Goal: Task Accomplishment & Management: Manage account settings

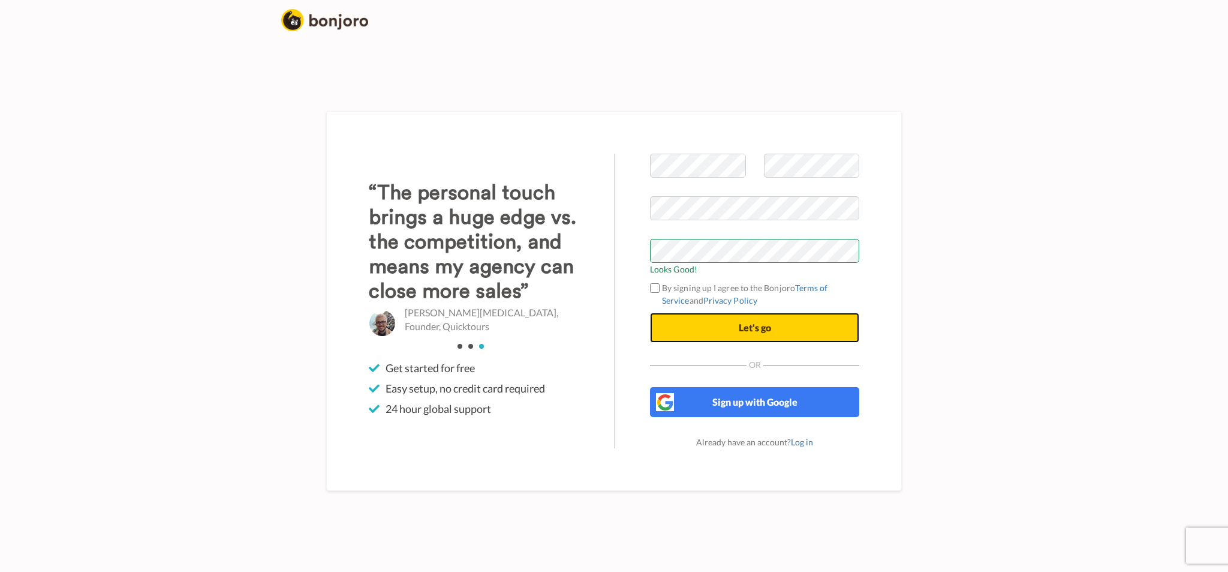
click at [755, 332] on span "Let's go" at bounding box center [755, 327] width 32 height 11
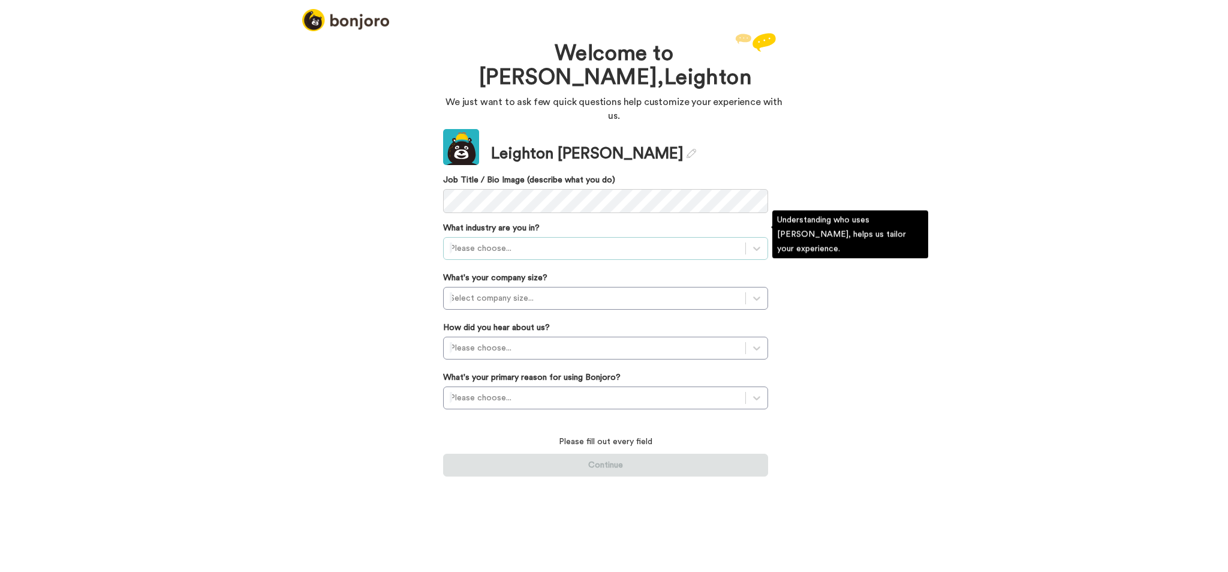
click at [620, 241] on div at bounding box center [595, 248] width 290 height 14
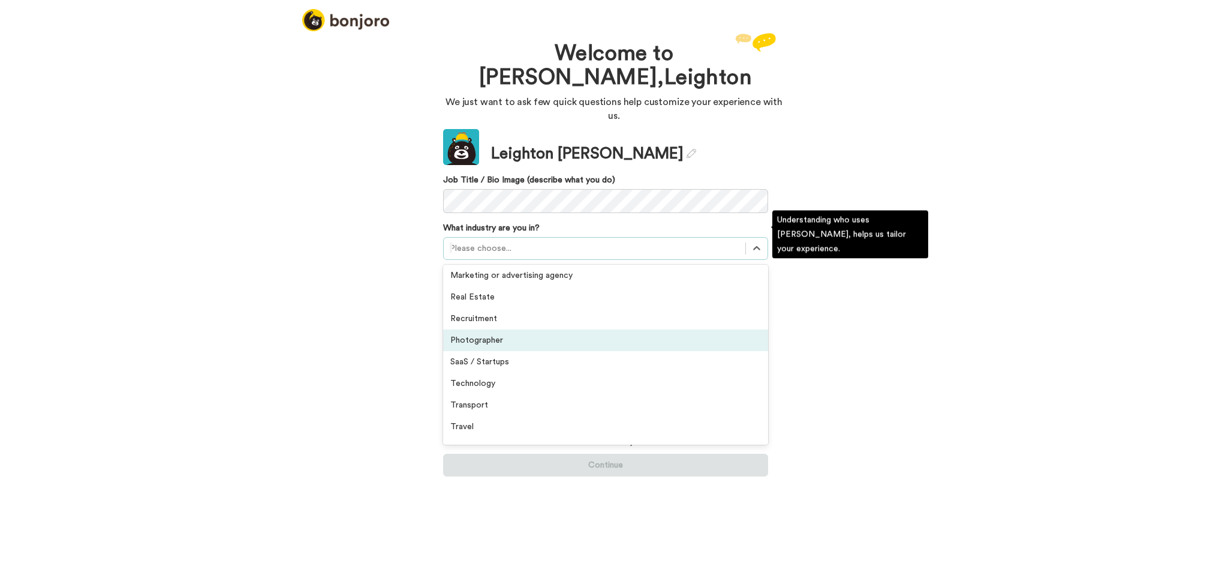
scroll to position [278, 0]
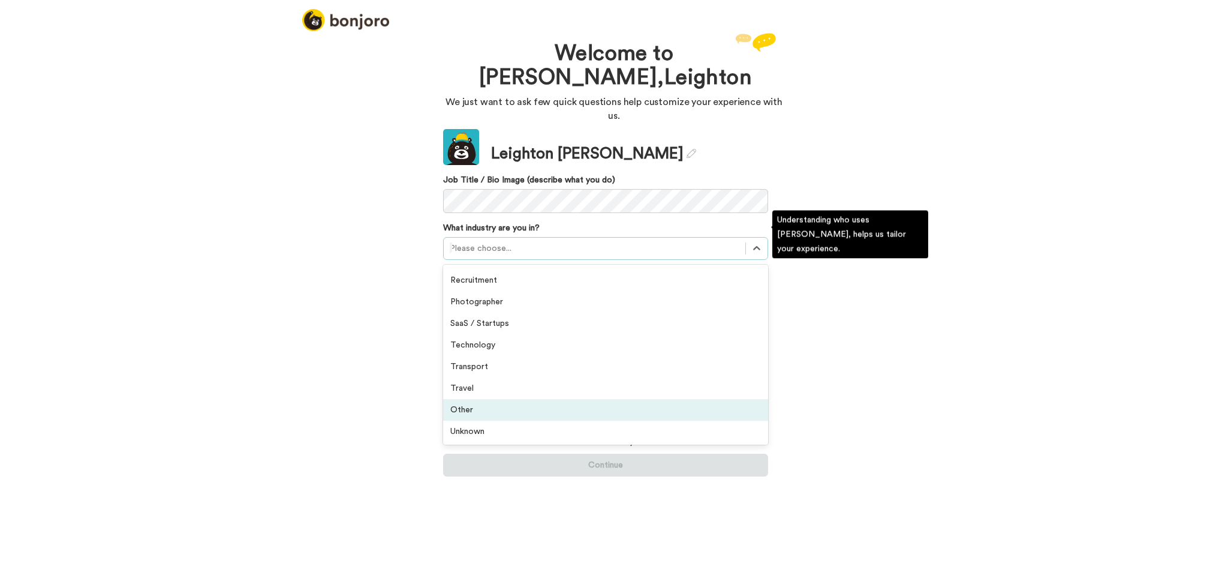
click at [504, 401] on div "Other" at bounding box center [605, 410] width 325 height 22
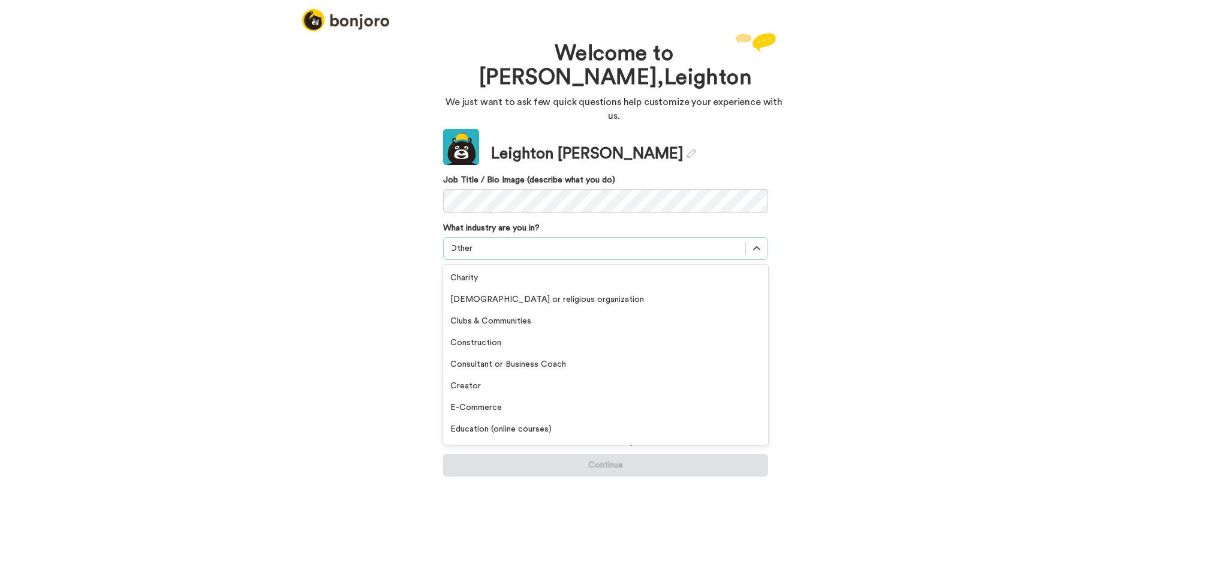
click at [567, 241] on div at bounding box center [595, 248] width 290 height 14
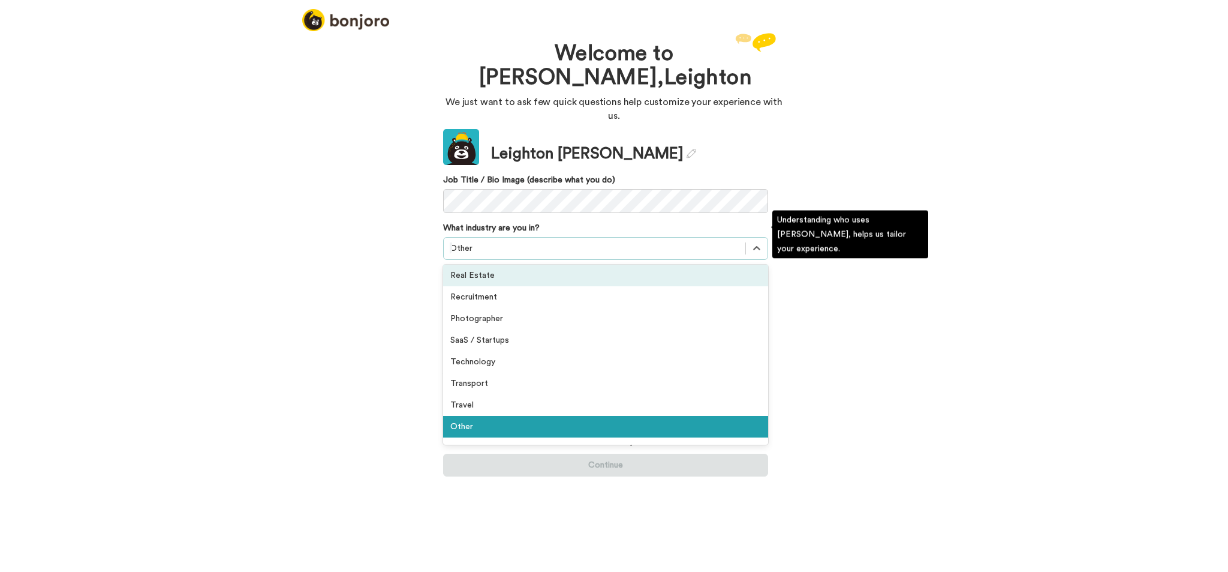
click at [544, 268] on div "Real Estate" at bounding box center [605, 276] width 325 height 22
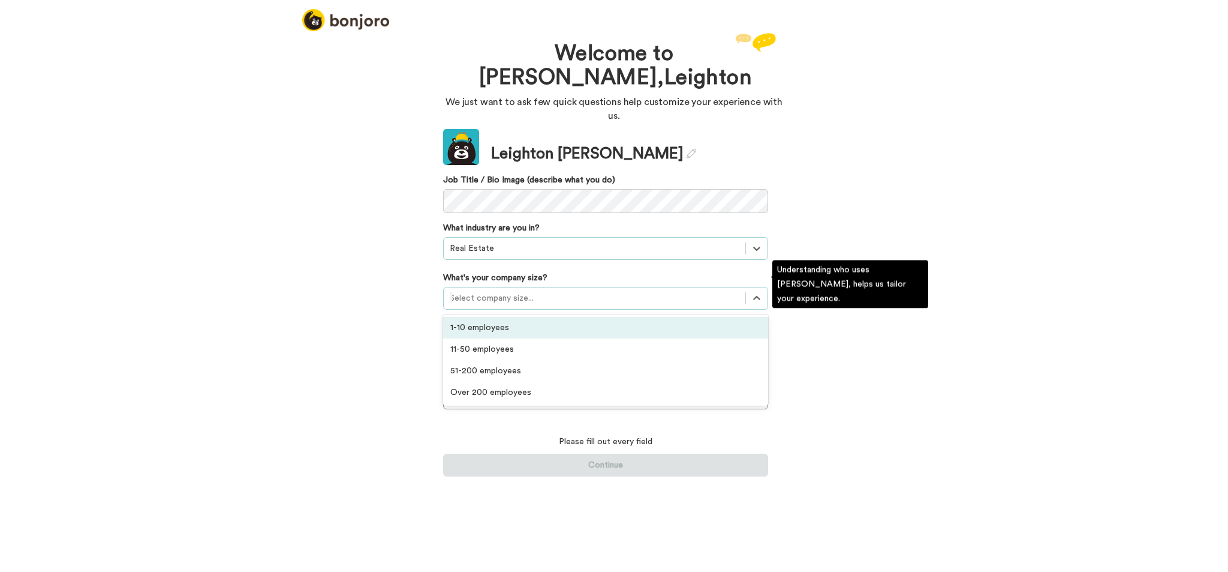
click at [572, 291] on div at bounding box center [595, 298] width 290 height 14
click at [551, 317] on div "1-10 employees" at bounding box center [605, 328] width 325 height 22
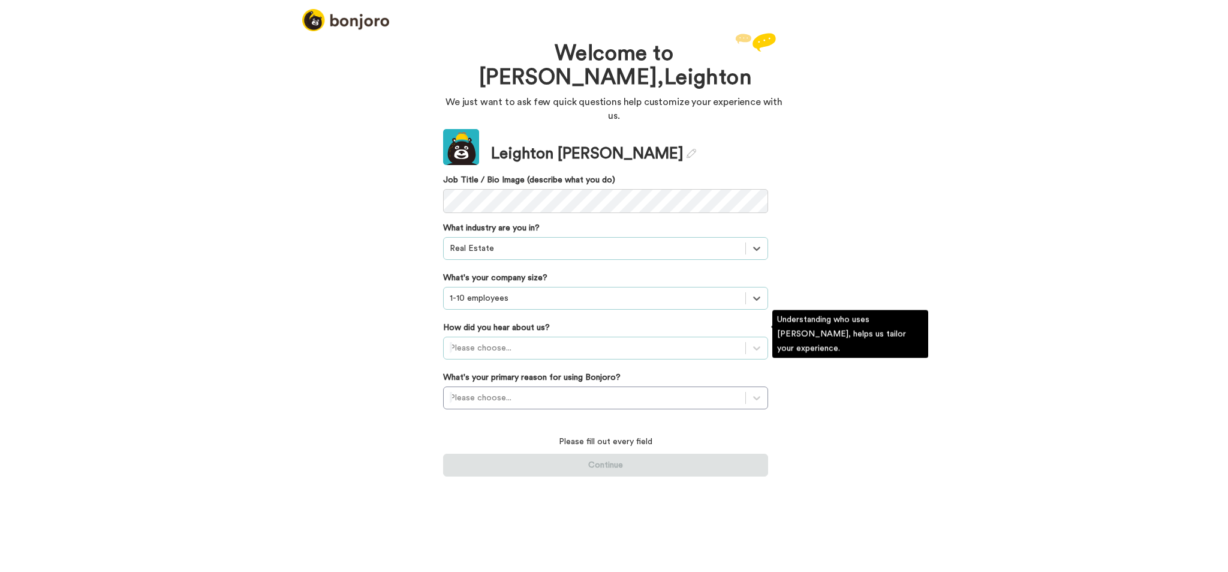
click at [547, 341] on div at bounding box center [595, 348] width 290 height 14
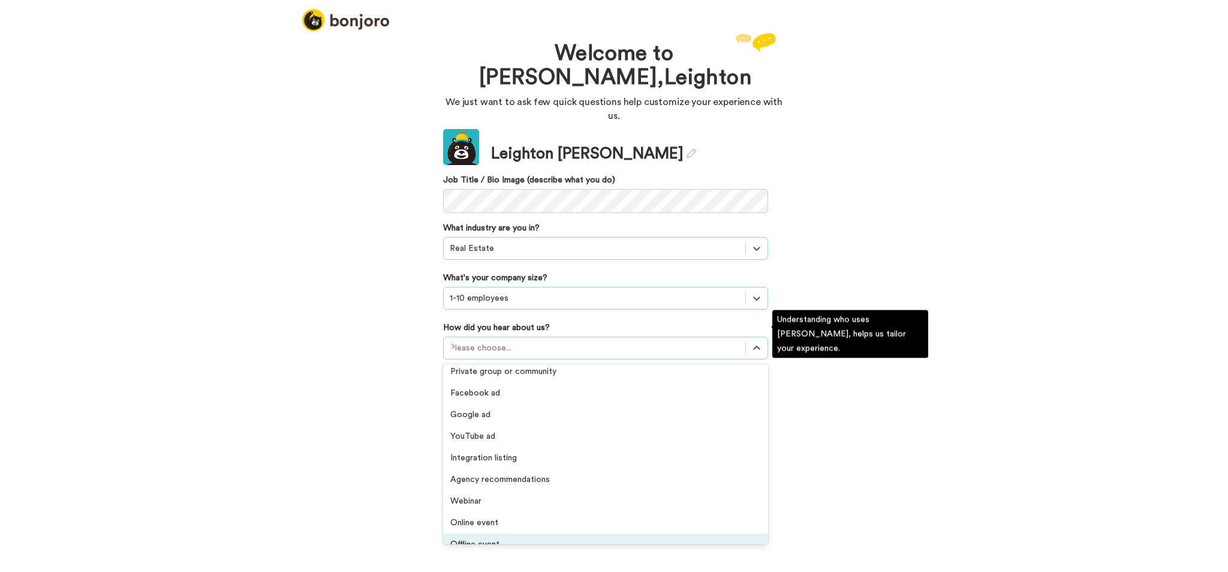
scroll to position [137, 0]
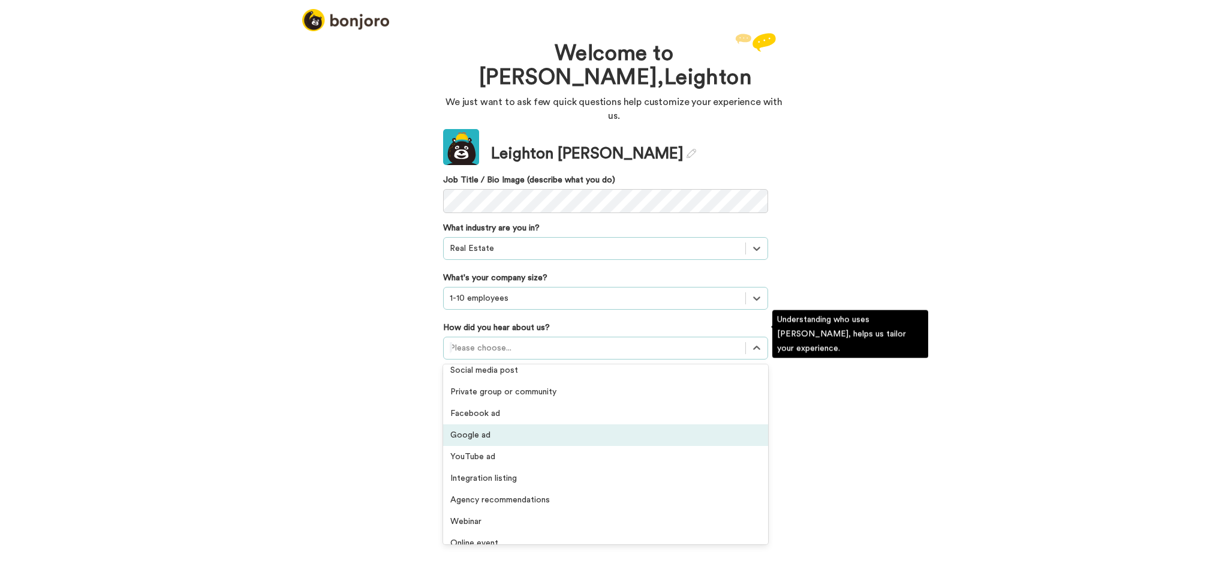
click at [501, 424] on div "Google ad" at bounding box center [605, 435] width 325 height 22
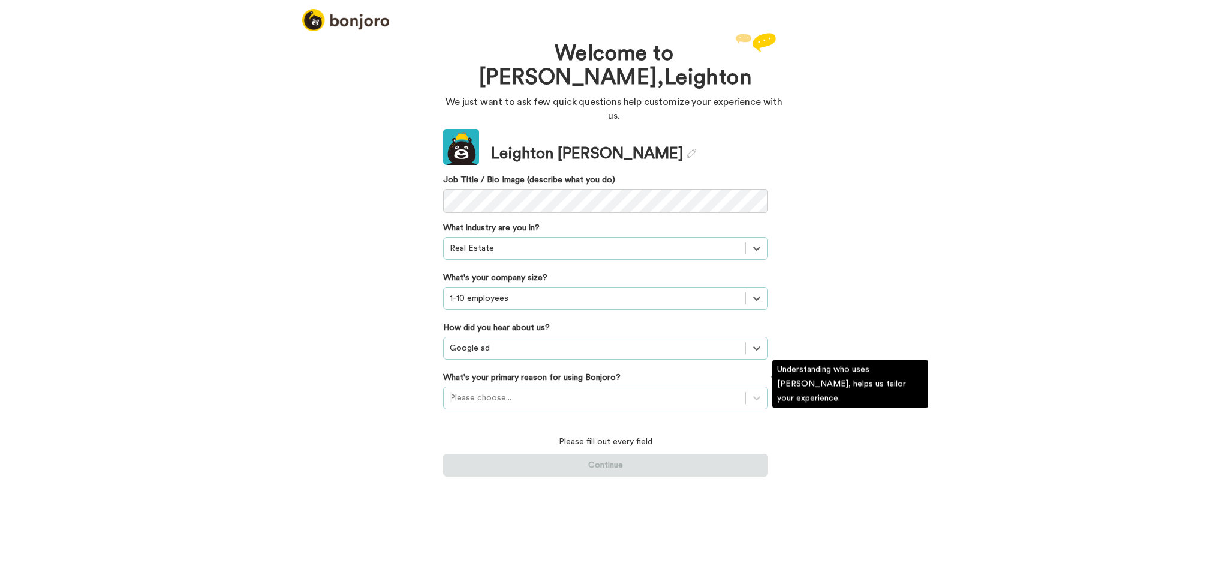
click at [519, 390] on div at bounding box center [595, 397] width 290 height 14
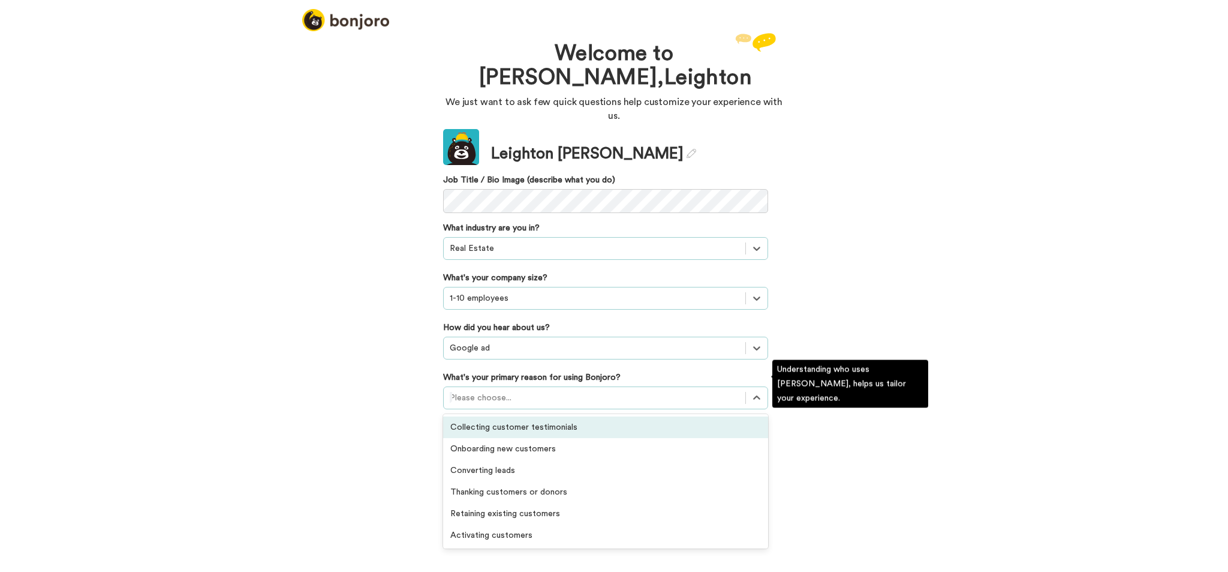
click at [525, 416] on div "Collecting customer testimonials" at bounding box center [605, 427] width 325 height 22
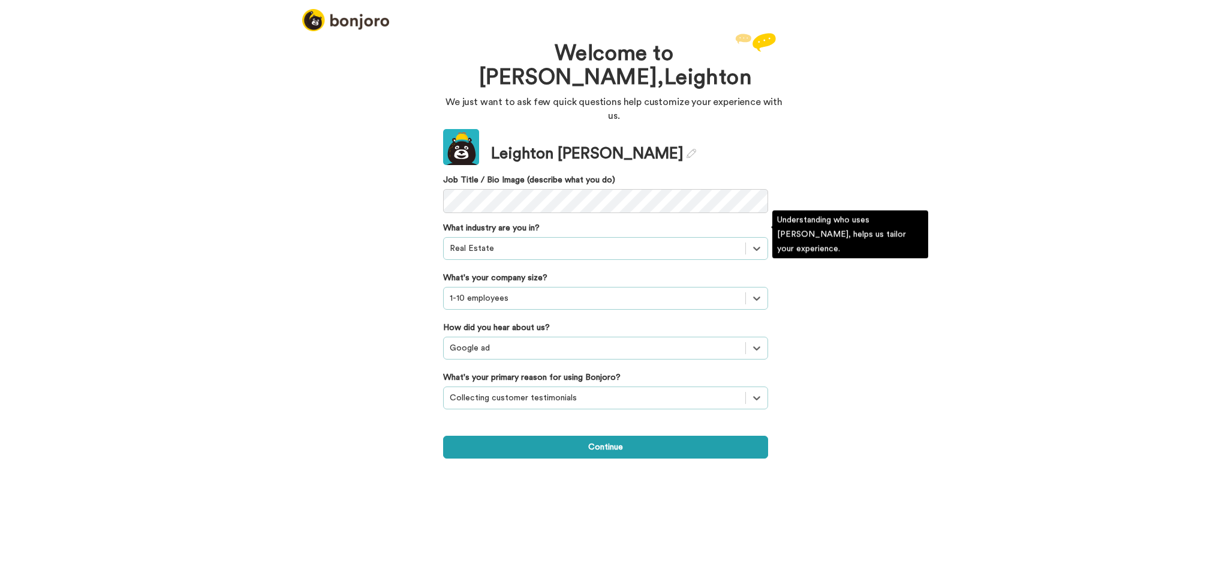
click at [602, 222] on div "What industry are you in? option Real Estate, selected. Select is focused ,type…" at bounding box center [605, 241] width 325 height 38
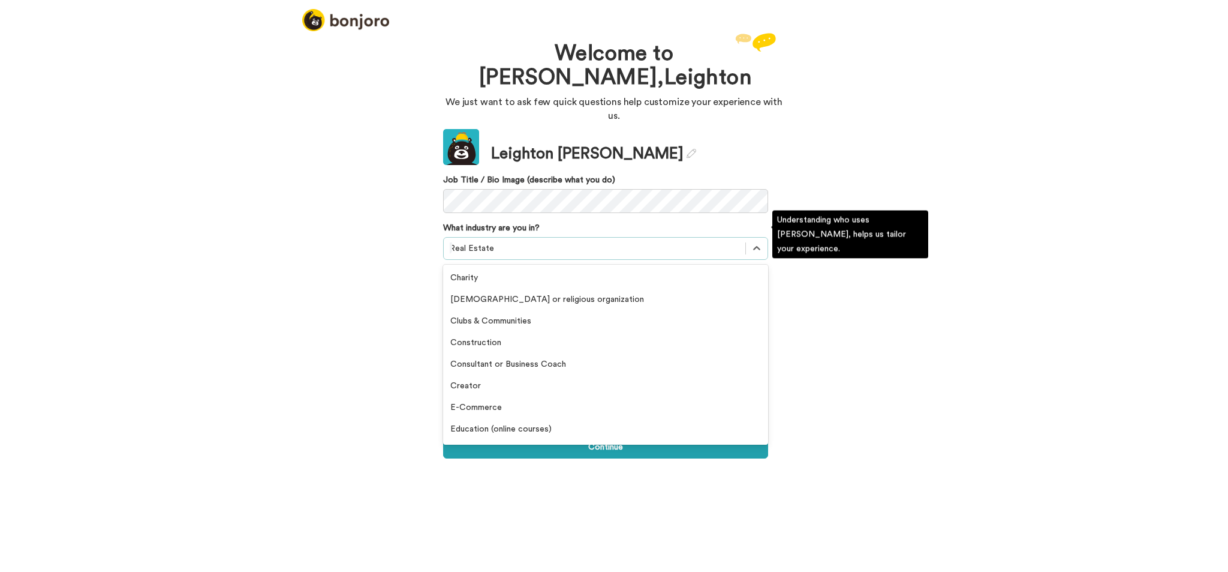
click at [556, 244] on div "Real Estate" at bounding box center [595, 248] width 302 height 19
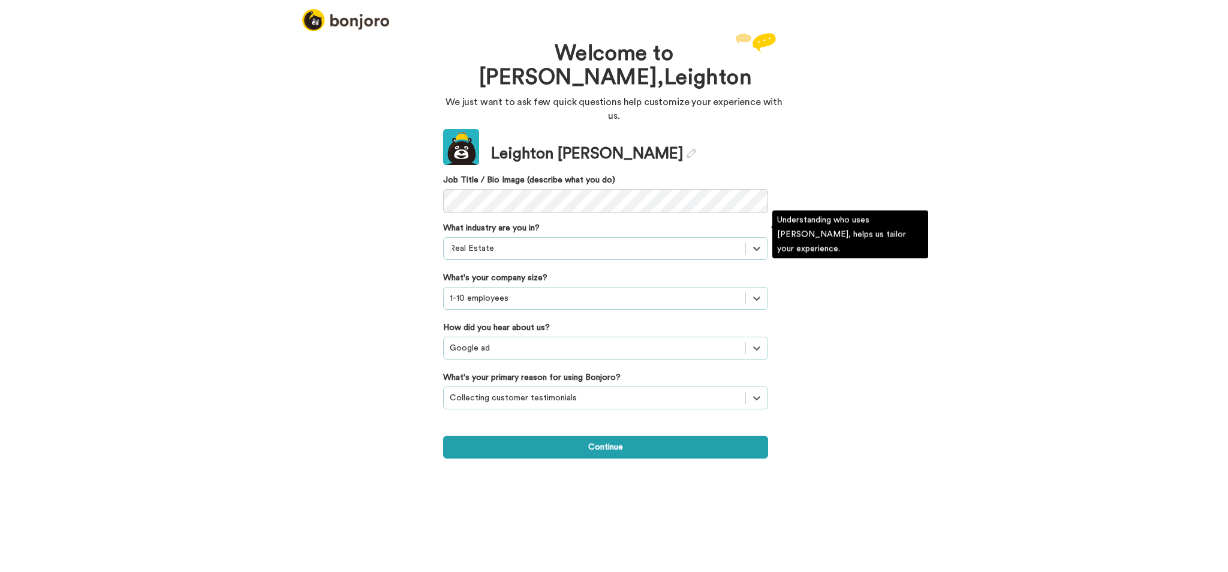
click at [556, 244] on div "Real Estate" at bounding box center [595, 248] width 302 height 19
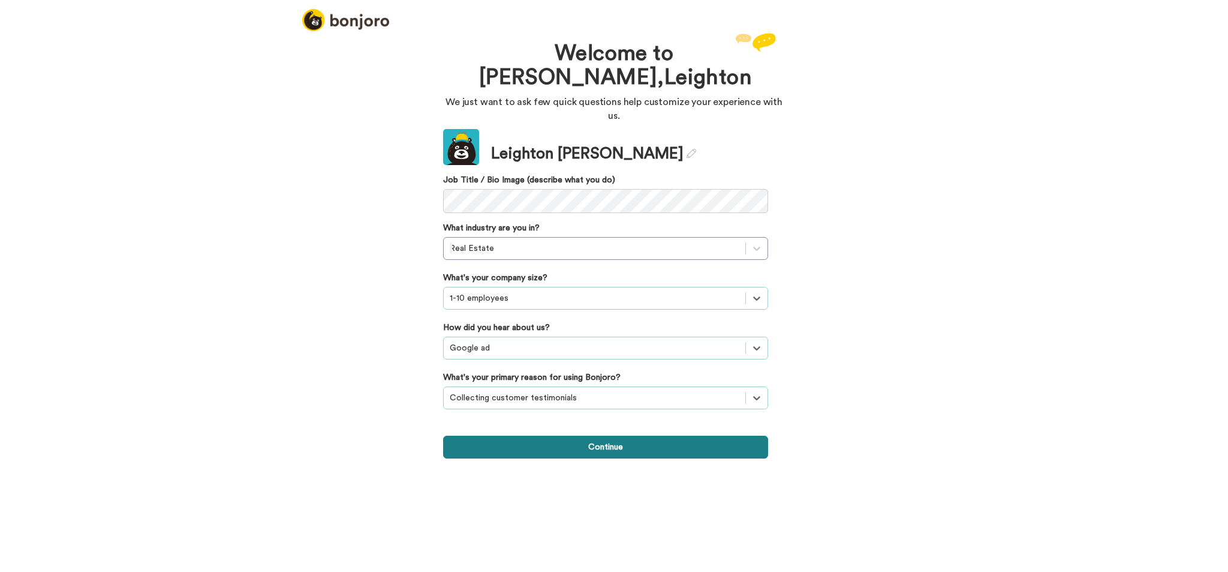
click at [613, 435] on button "Continue" at bounding box center [605, 446] width 325 height 23
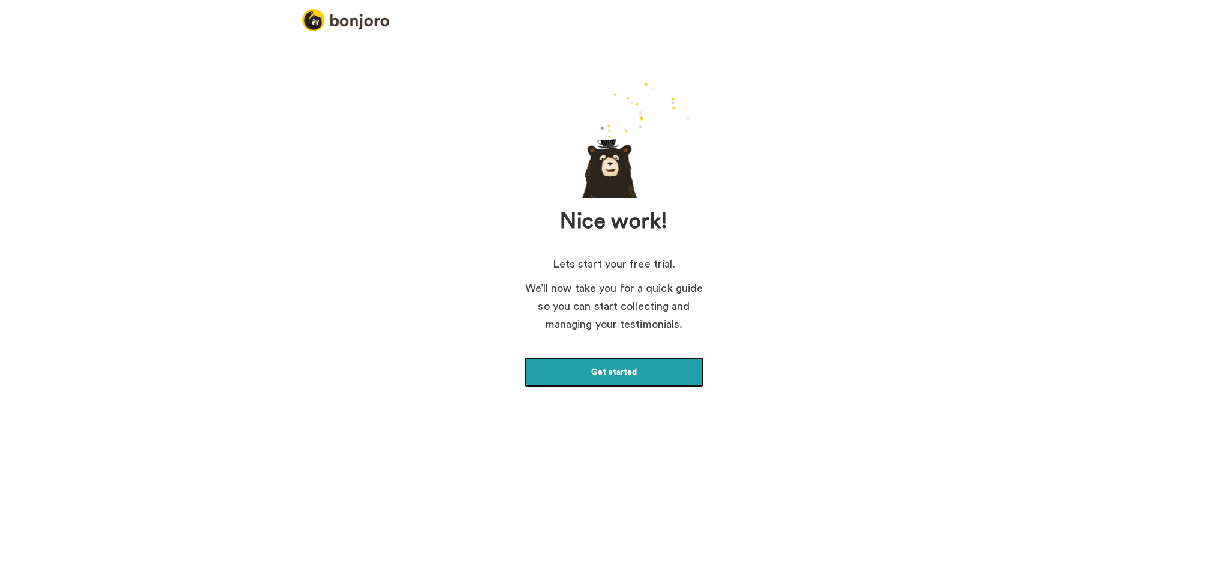
click at [609, 363] on link "Get started" at bounding box center [614, 372] width 180 height 30
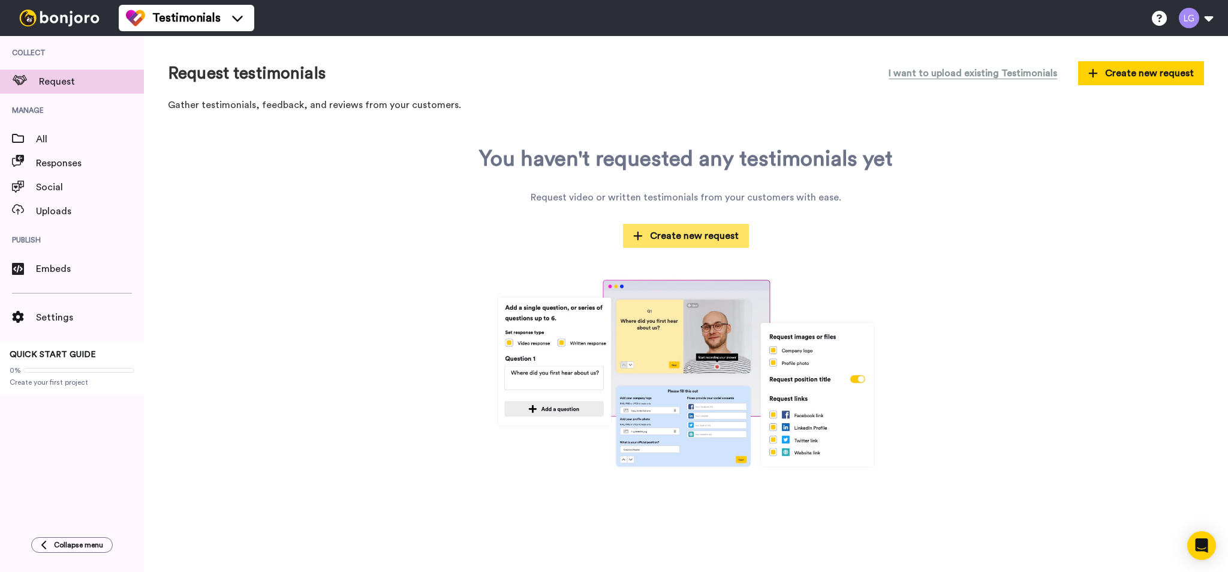
click at [718, 242] on span "Create new request" at bounding box center [686, 236] width 106 height 14
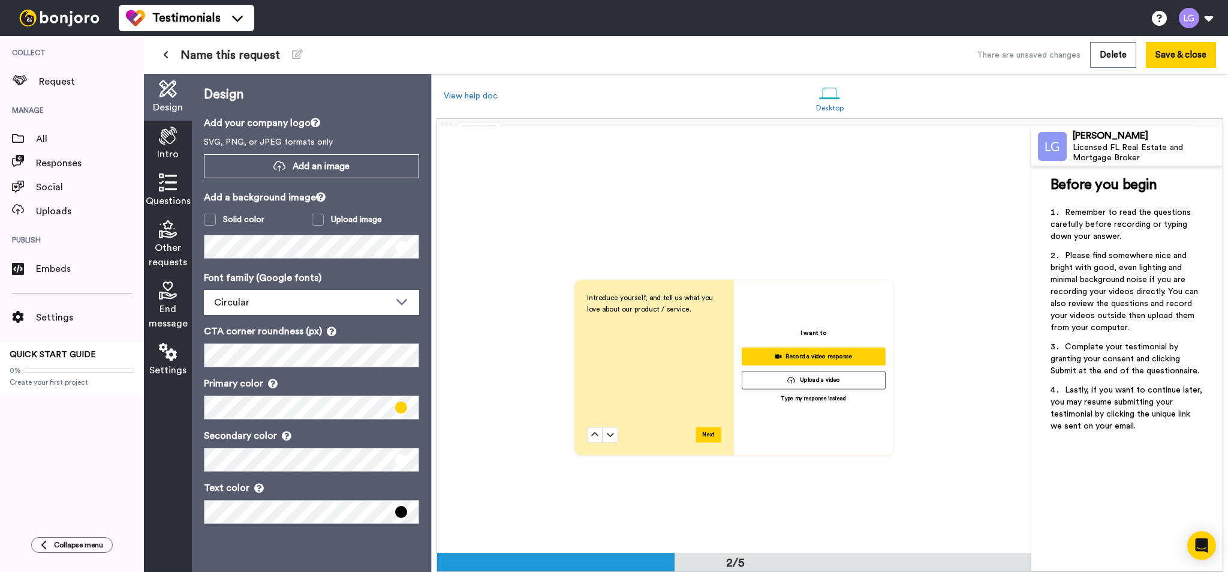
scroll to position [420, 0]
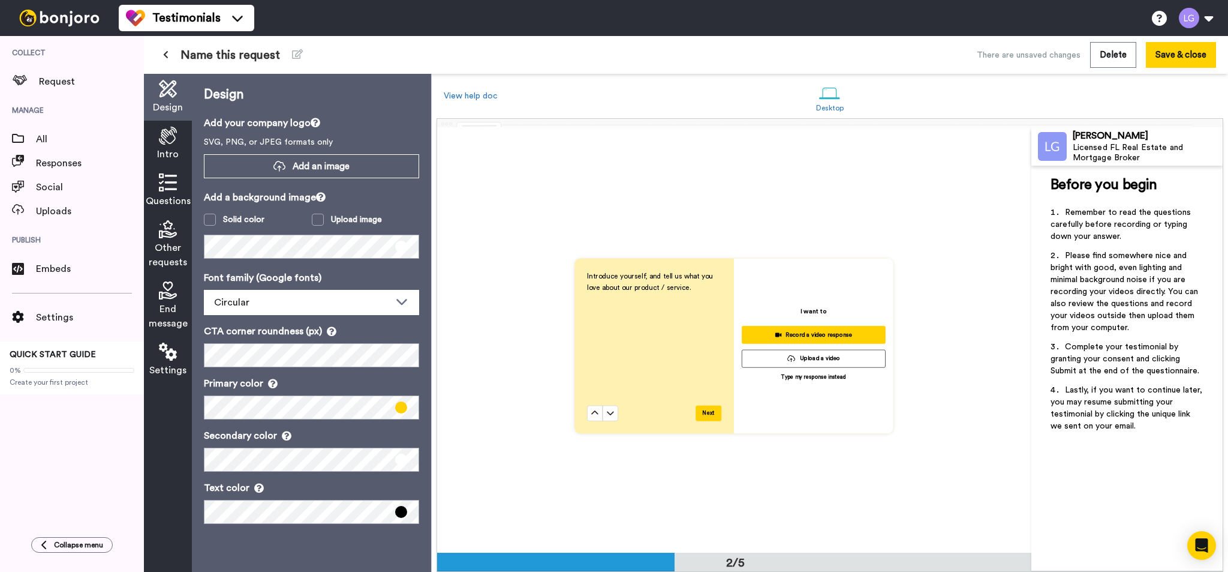
click at [169, 142] on icon at bounding box center [168, 136] width 18 height 18
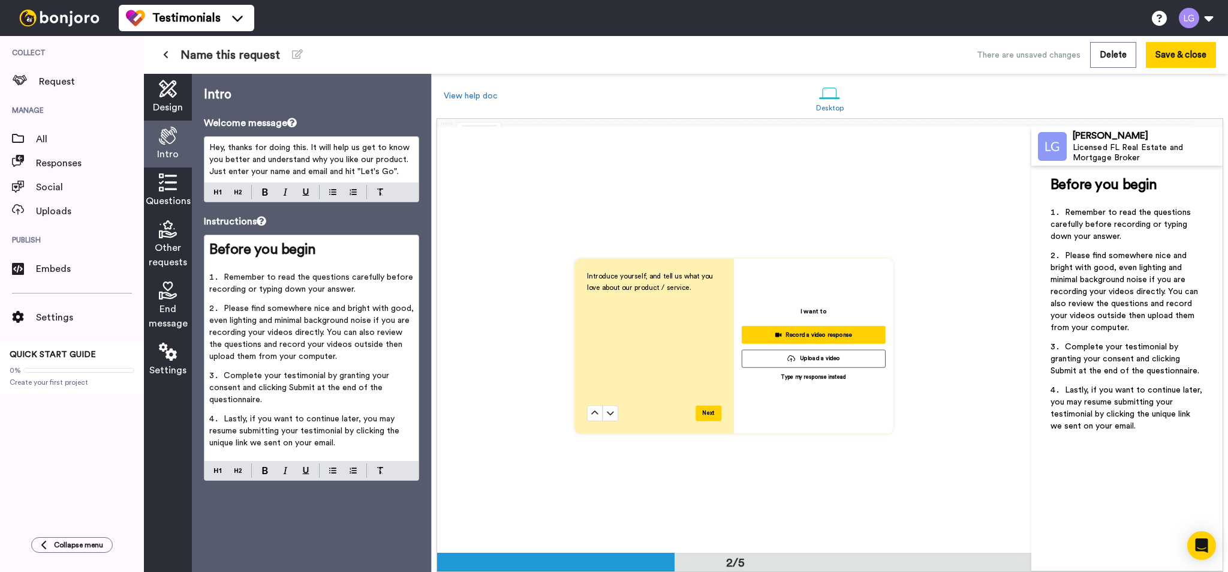
click at [171, 194] on span "Questions" at bounding box center [168, 201] width 45 height 14
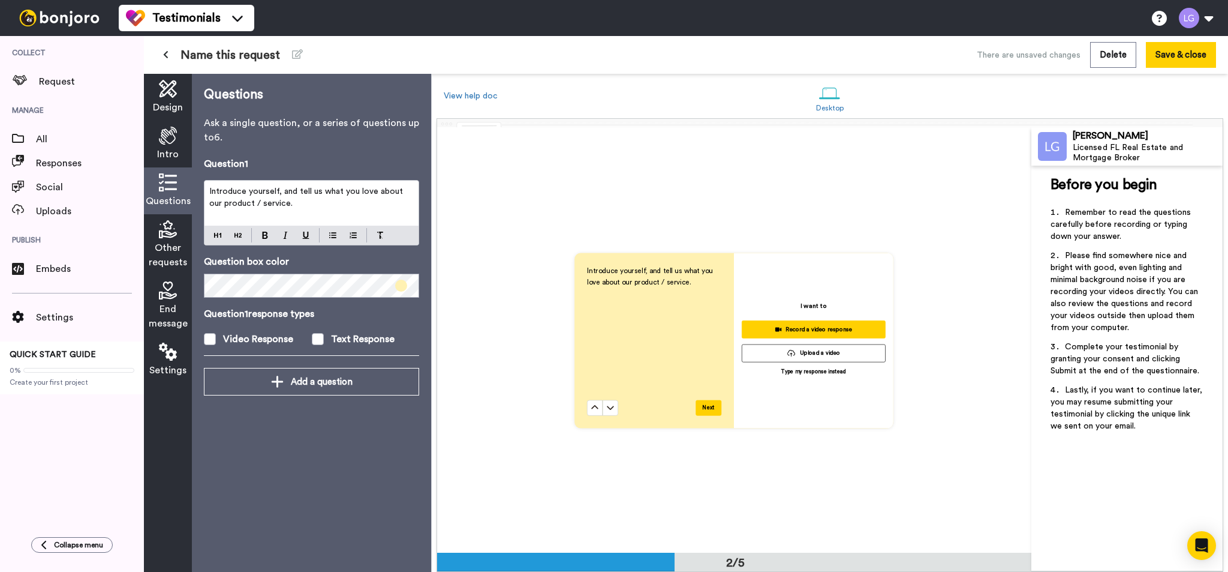
scroll to position [426, 0]
click at [610, 405] on icon at bounding box center [611, 406] width 8 height 8
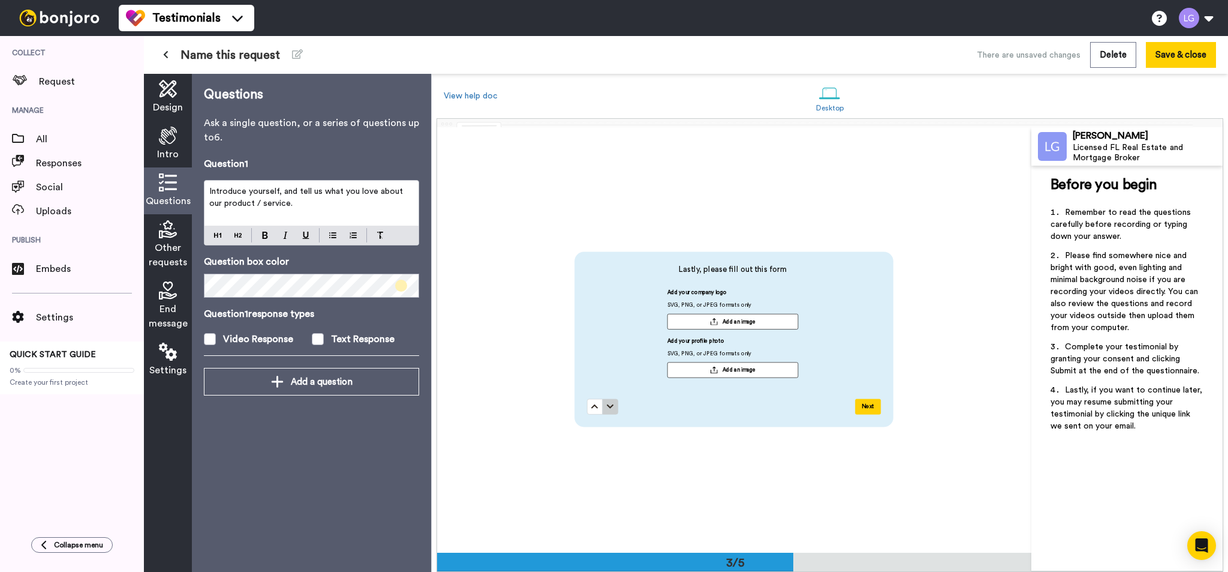
scroll to position [852, 0]
click at [594, 402] on icon at bounding box center [595, 406] width 7 height 8
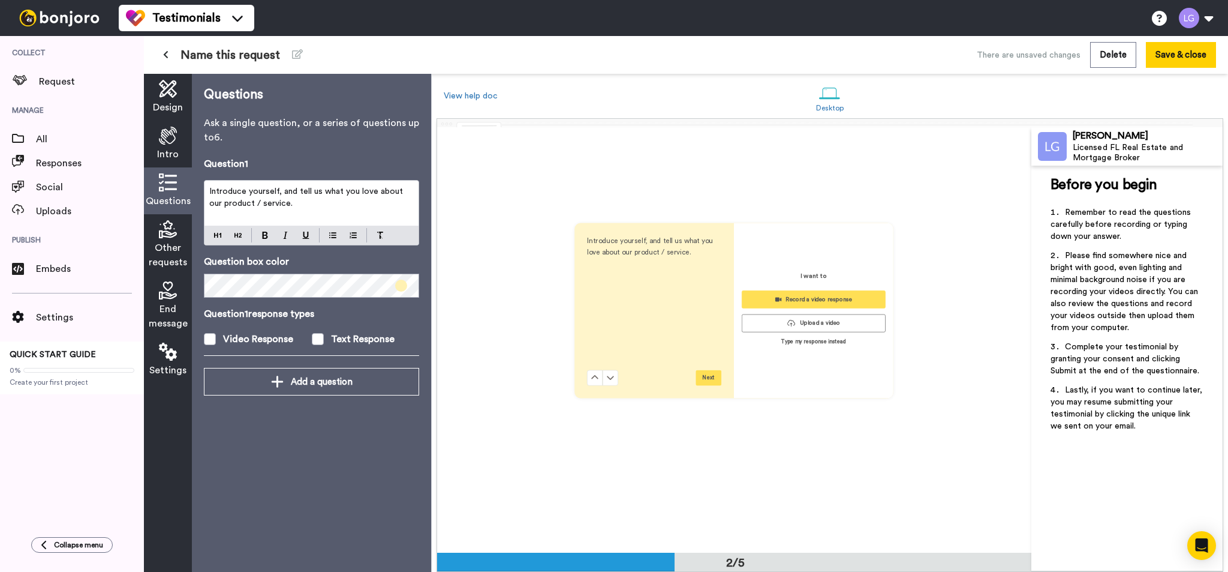
scroll to position [426, 0]
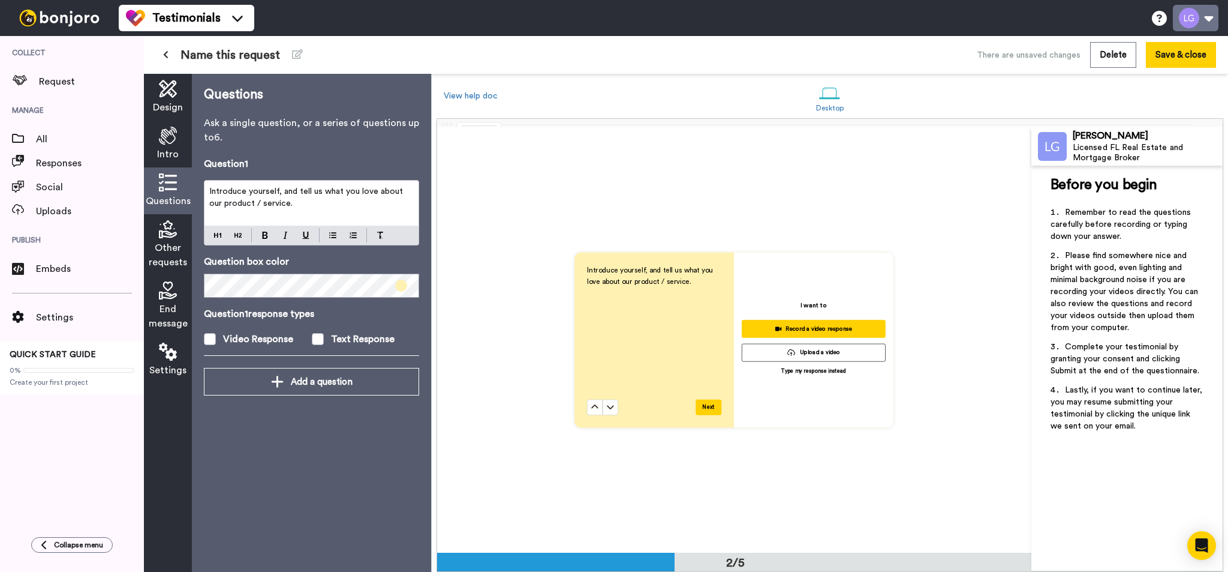
click at [1212, 19] on button at bounding box center [1196, 18] width 46 height 26
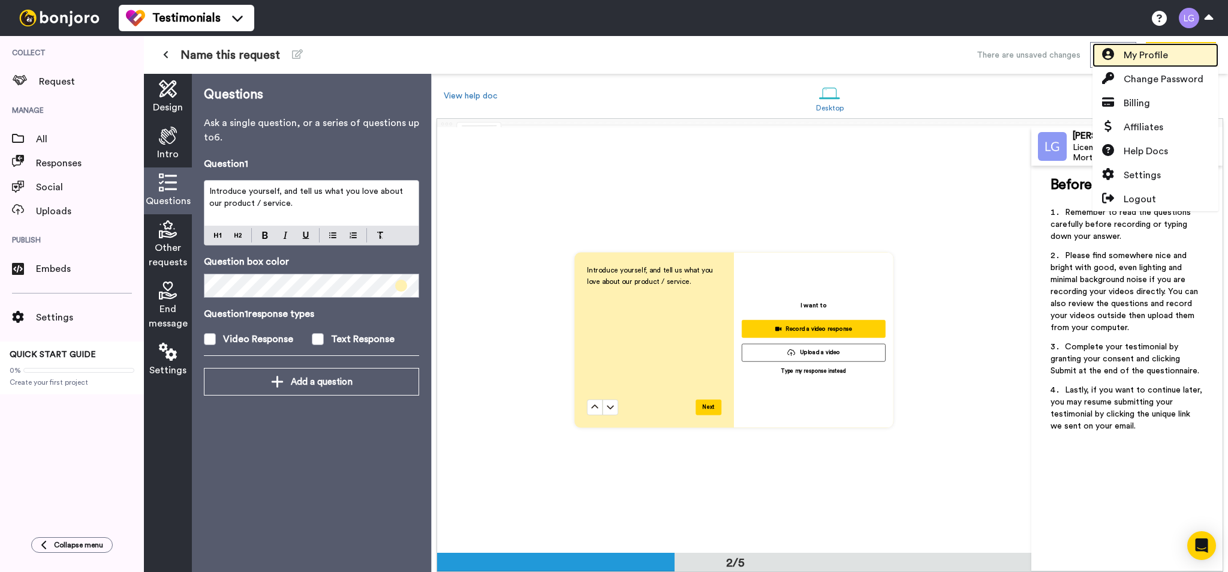
click at [1179, 58] on link "My Profile" at bounding box center [1156, 55] width 126 height 24
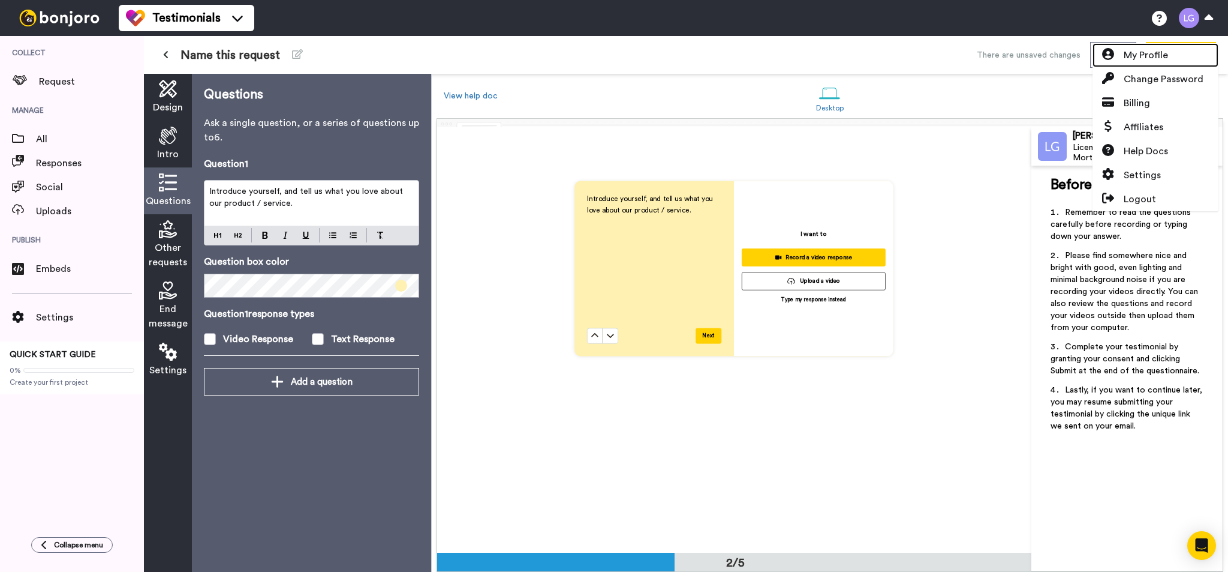
scroll to position [726, 0]
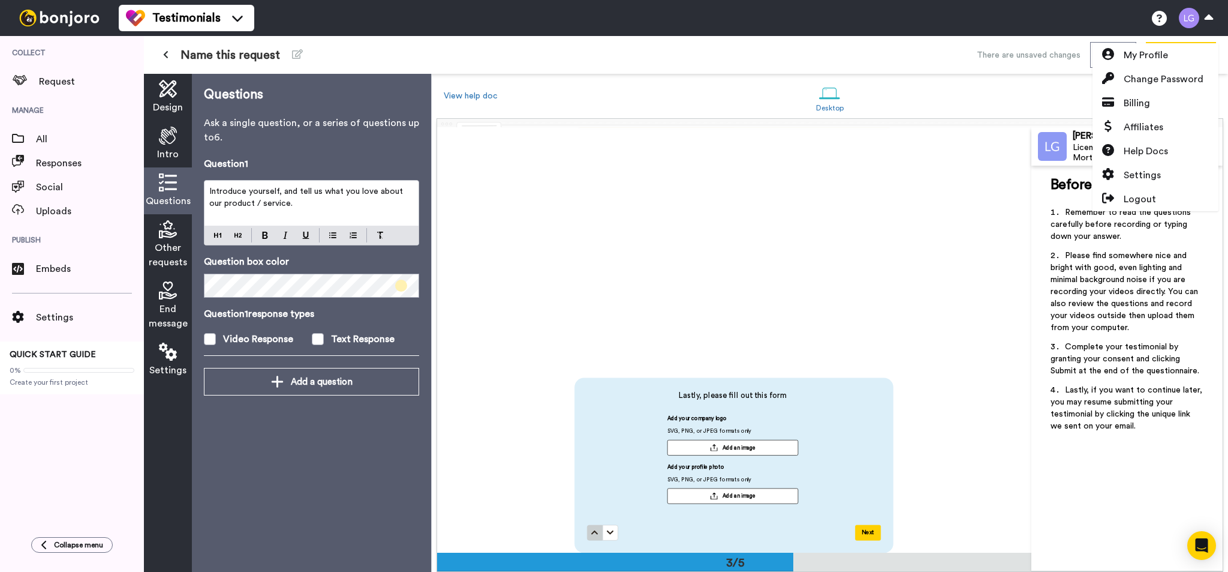
click at [594, 531] on icon at bounding box center [595, 532] width 7 height 8
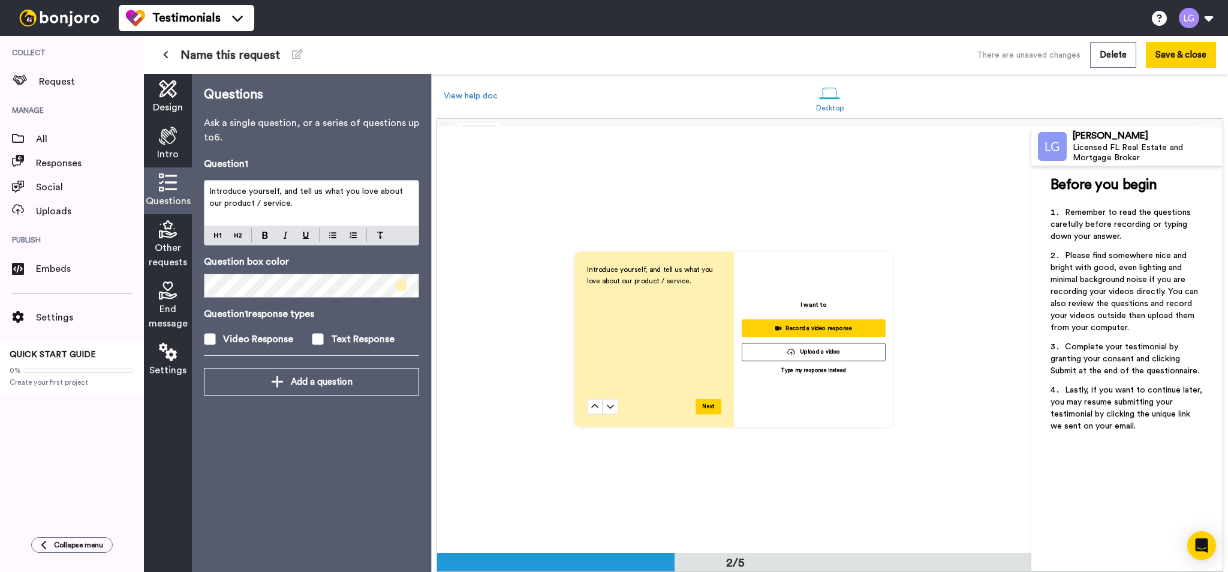
scroll to position [426, 0]
click at [64, 543] on span "Collapse menu" at bounding box center [78, 545] width 49 height 10
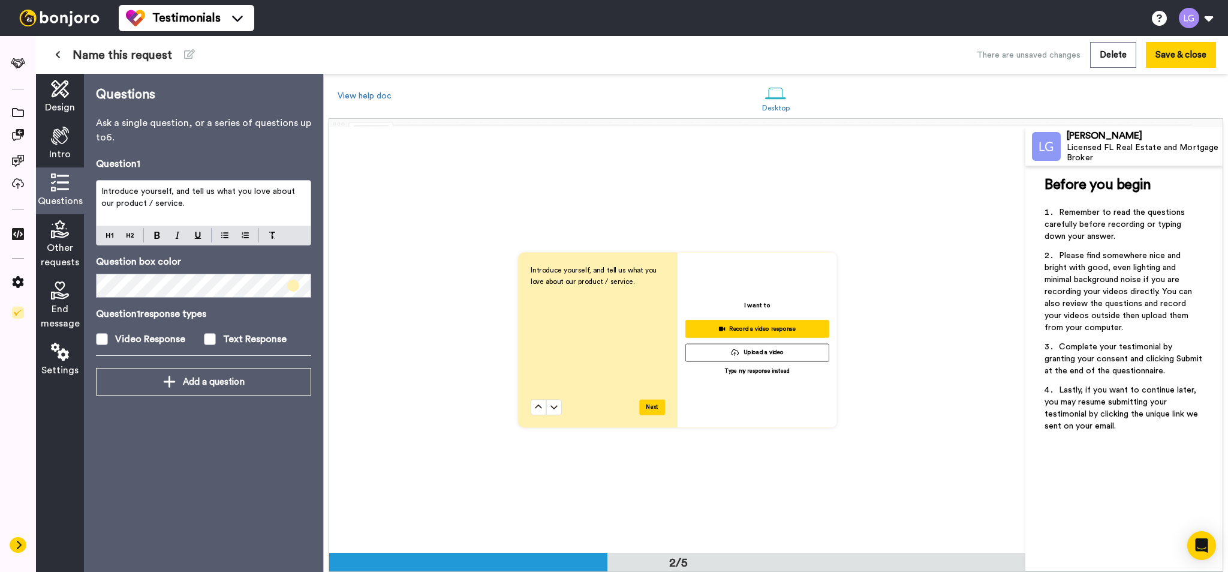
click at [19, 545] on icon at bounding box center [18, 545] width 7 height 10
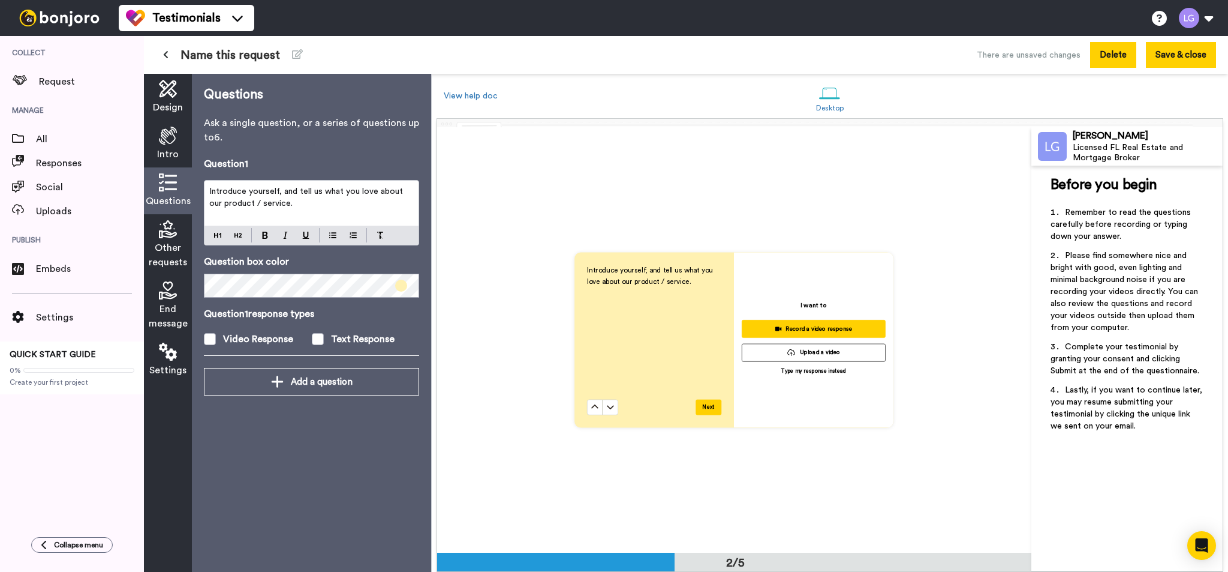
click at [1123, 61] on button "Delete" at bounding box center [1114, 55] width 46 height 26
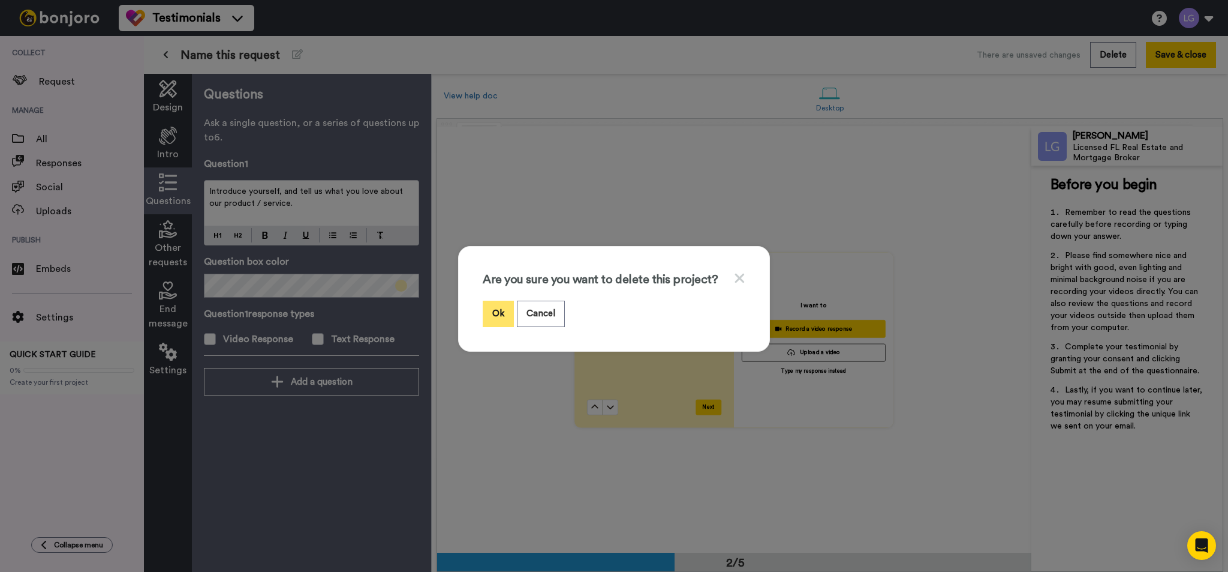
click at [491, 313] on button "Ok" at bounding box center [498, 314] width 31 height 26
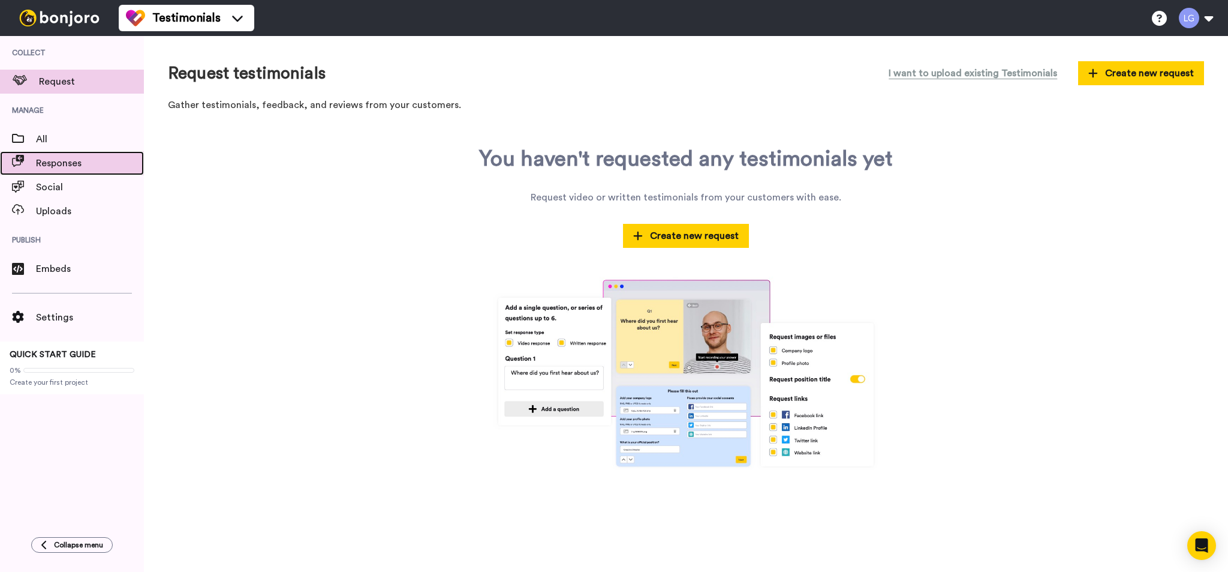
click at [79, 166] on span "Responses" at bounding box center [90, 163] width 108 height 14
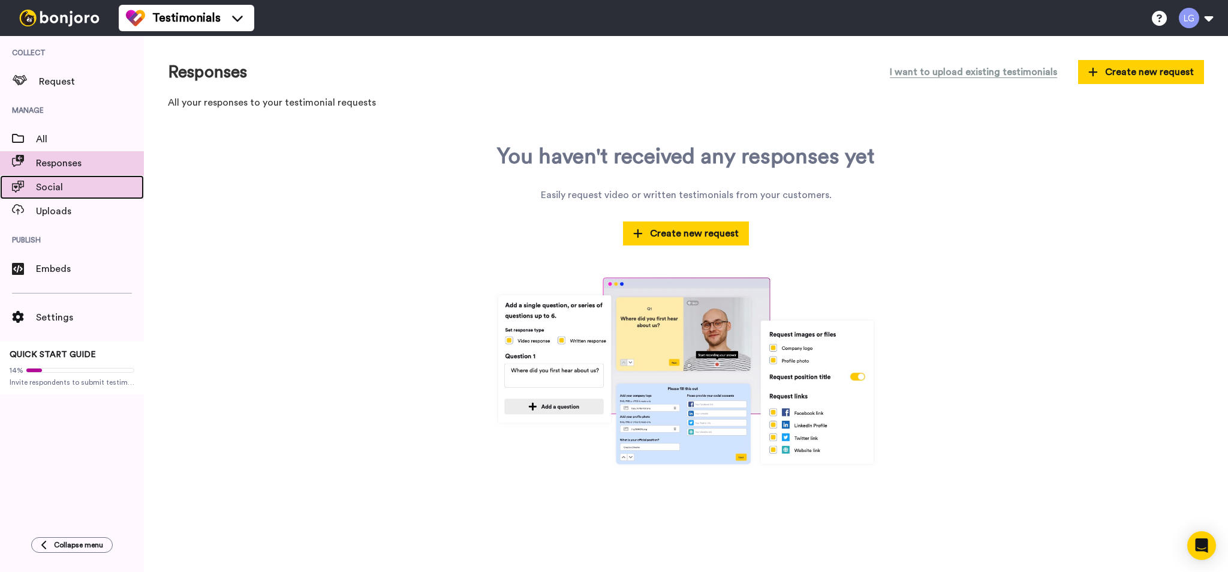
click at [61, 188] on span "Social" at bounding box center [90, 187] width 108 height 14
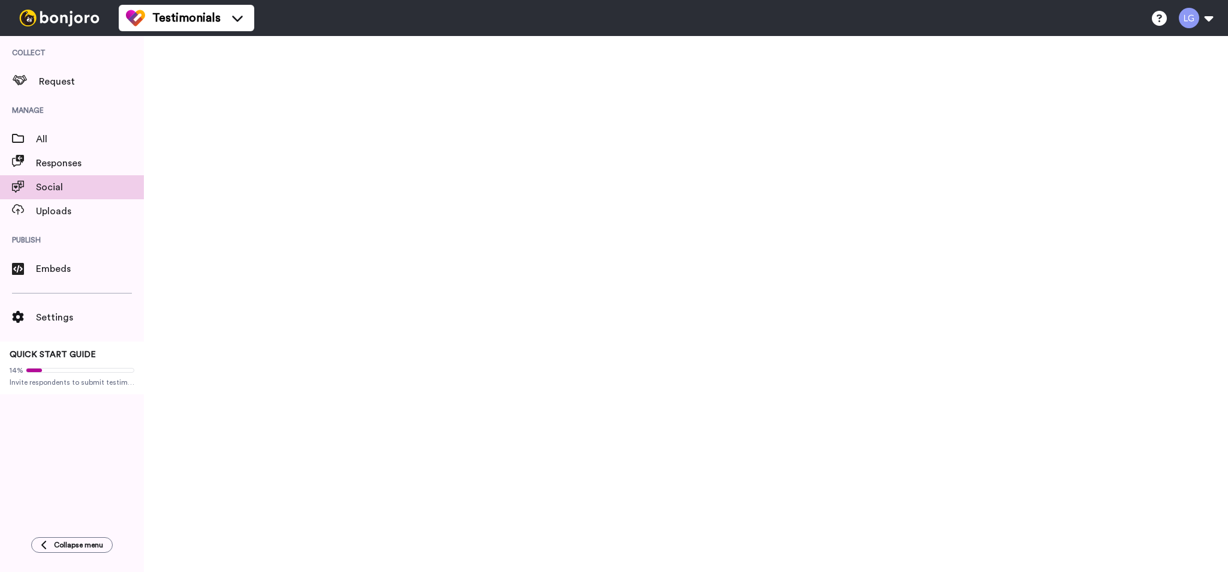
click at [59, 145] on span "All" at bounding box center [90, 139] width 108 height 14
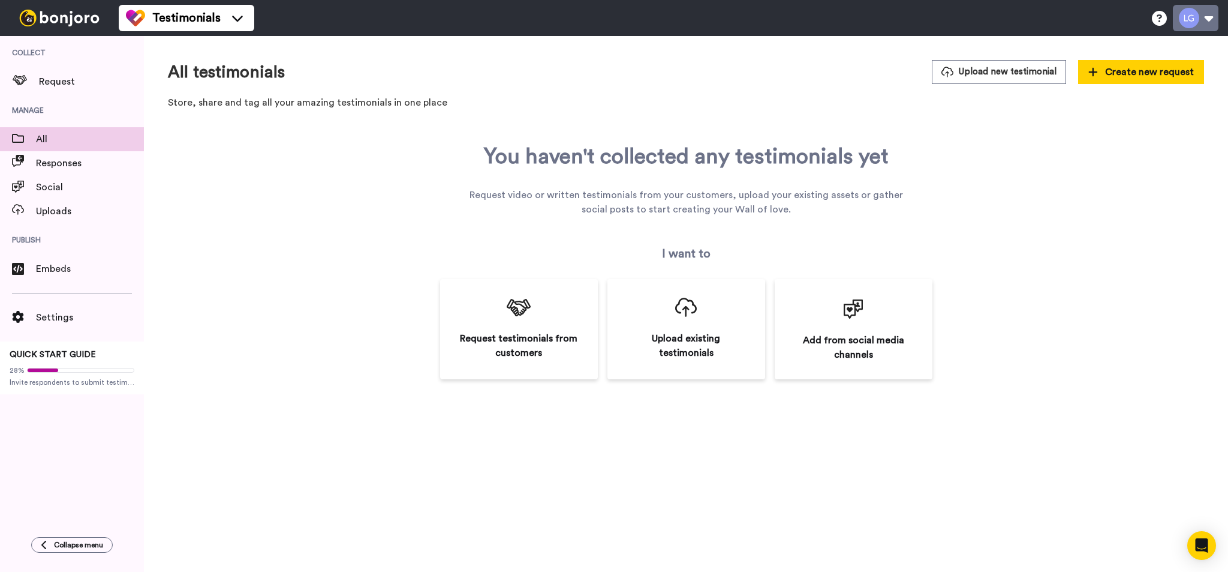
click at [1214, 15] on button at bounding box center [1196, 18] width 46 height 26
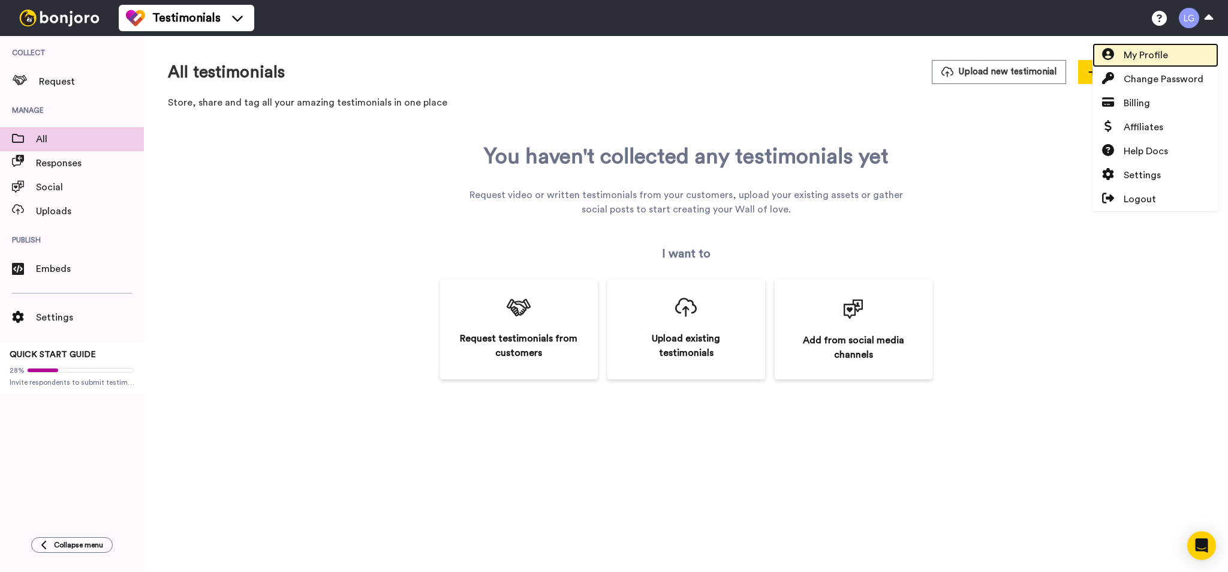
click at [1150, 58] on span "My Profile" at bounding box center [1146, 55] width 44 height 14
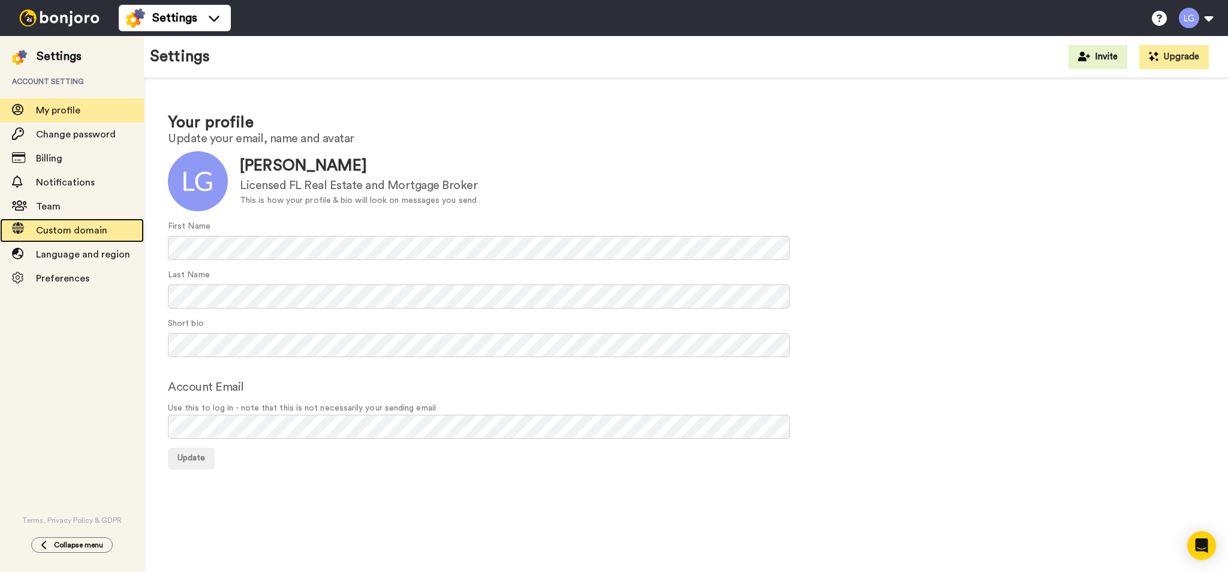
click at [88, 222] on div "Custom domain" at bounding box center [72, 230] width 144 height 24
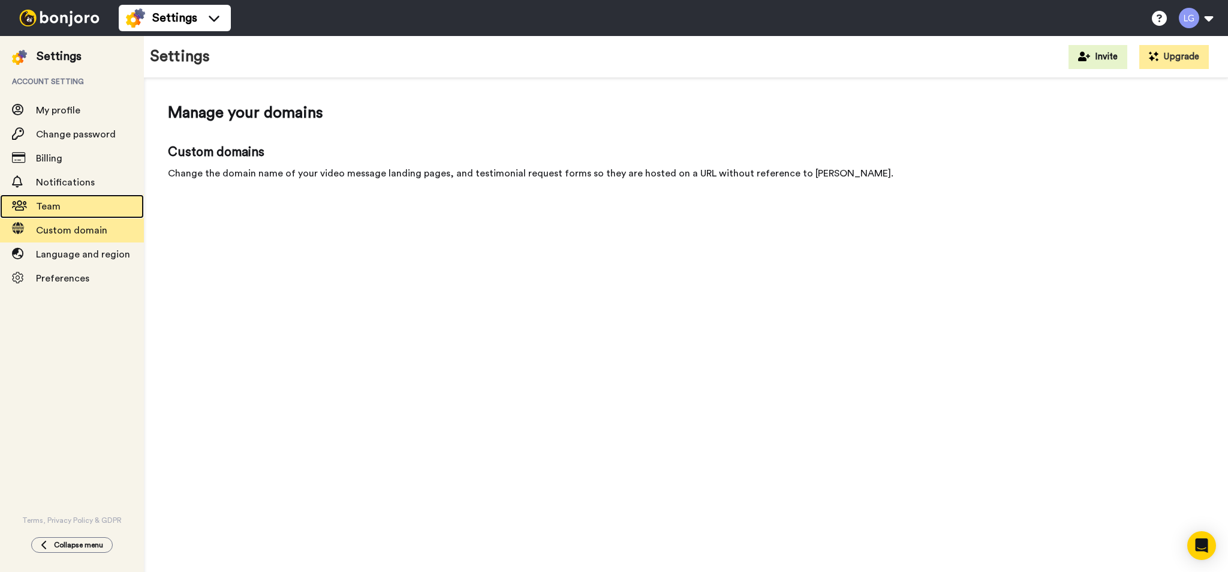
click at [77, 207] on span "Team" at bounding box center [90, 206] width 108 height 14
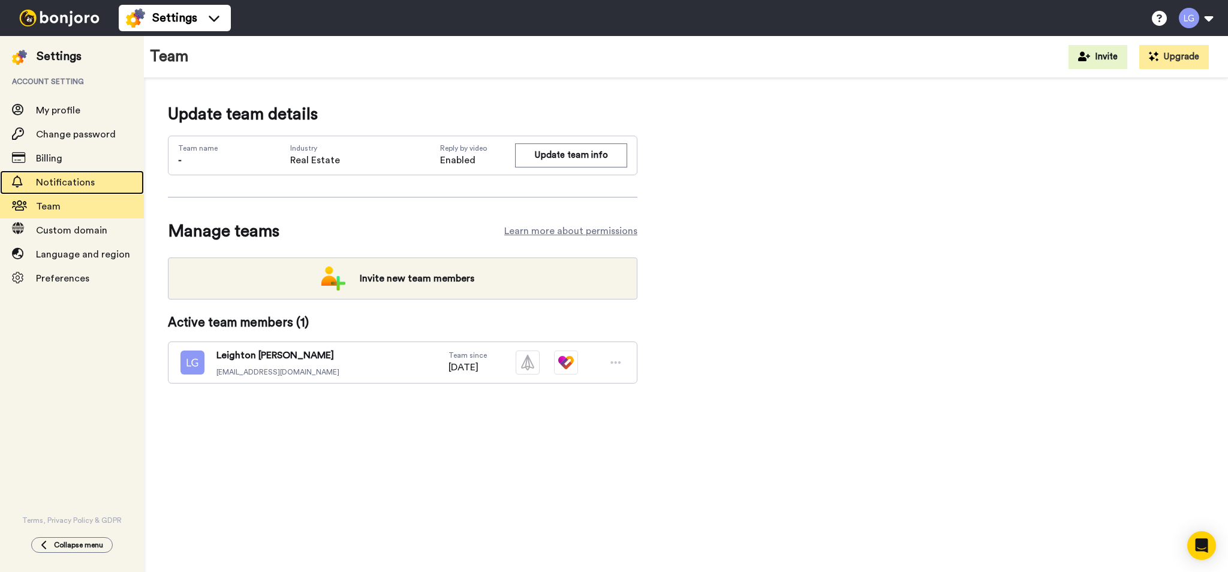
click at [77, 184] on span "Notifications" at bounding box center [65, 183] width 59 height 10
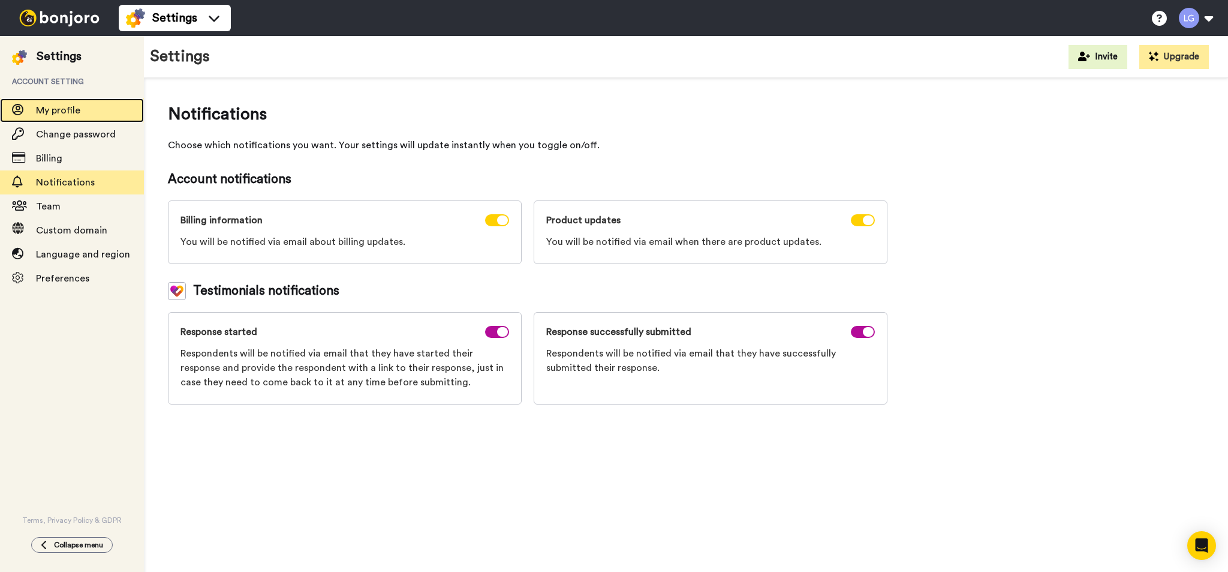
click at [70, 112] on span "My profile" at bounding box center [58, 111] width 44 height 10
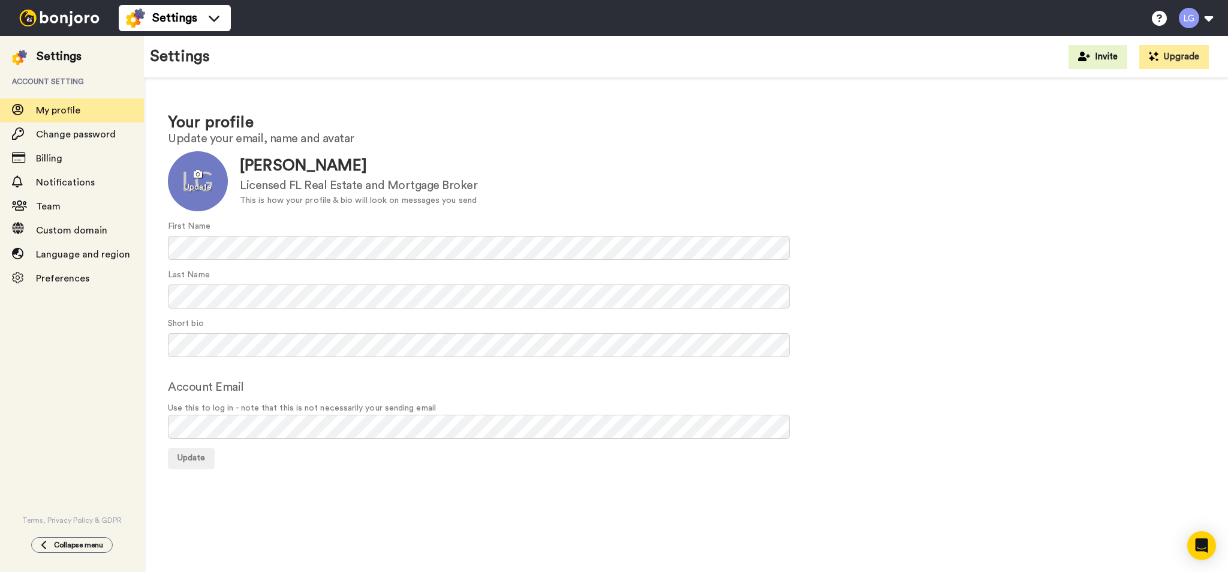
click at [206, 178] on div at bounding box center [198, 181] width 60 height 60
click at [1017, 278] on div "Last Name" at bounding box center [686, 289] width 1037 height 40
click at [420, 410] on span "Use this to log in - note that this is not necessarily your sending email" at bounding box center [686, 408] width 1037 height 13
click at [196, 458] on span "Update" at bounding box center [192, 457] width 28 height 8
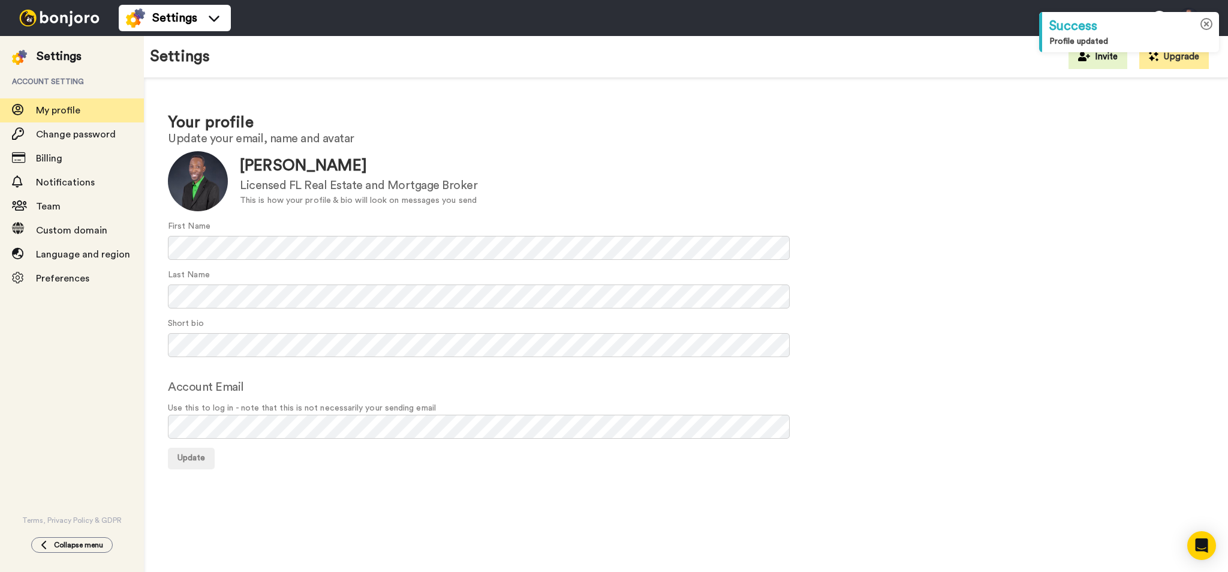
click at [1207, 23] on icon at bounding box center [1207, 24] width 13 height 13
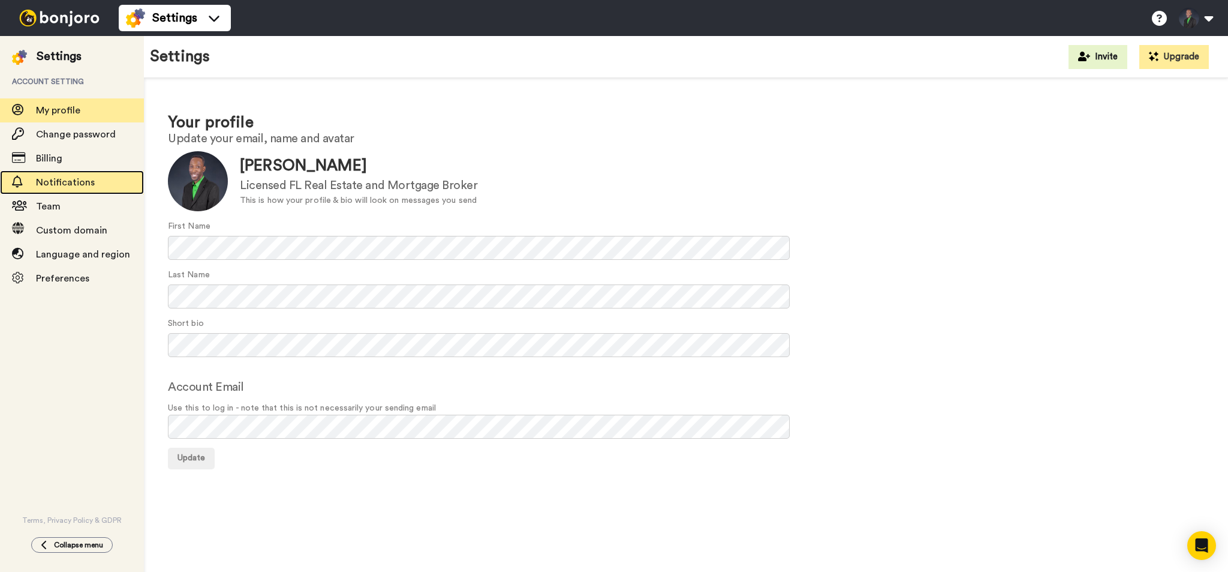
click at [62, 186] on span "Notifications" at bounding box center [65, 183] width 59 height 10
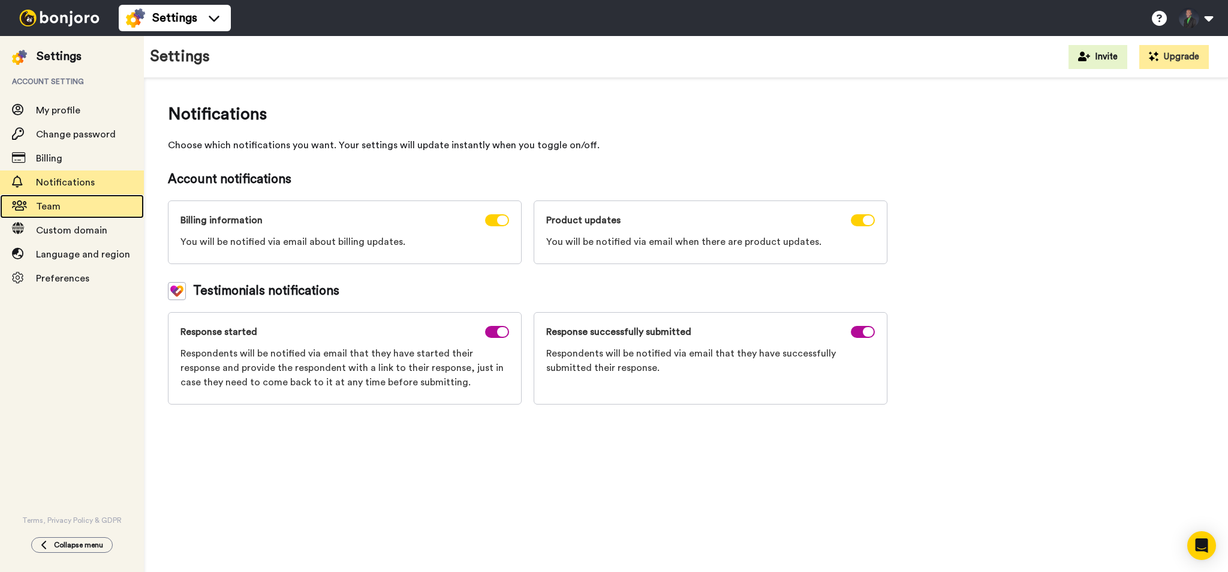
click at [43, 201] on span "Team" at bounding box center [90, 206] width 108 height 14
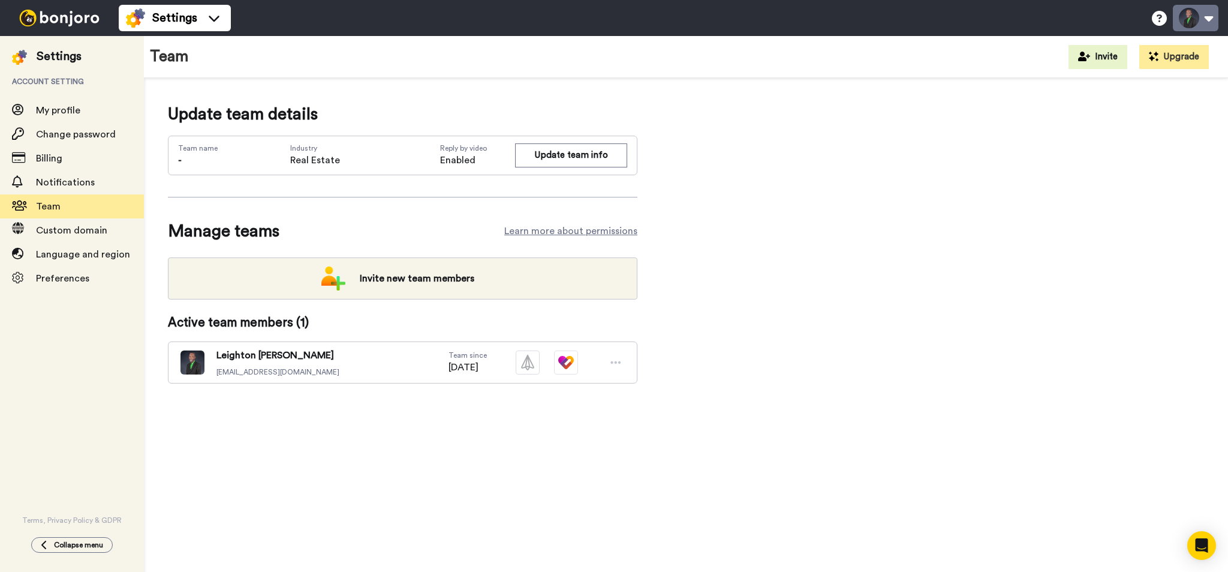
click at [1213, 17] on button at bounding box center [1196, 18] width 46 height 26
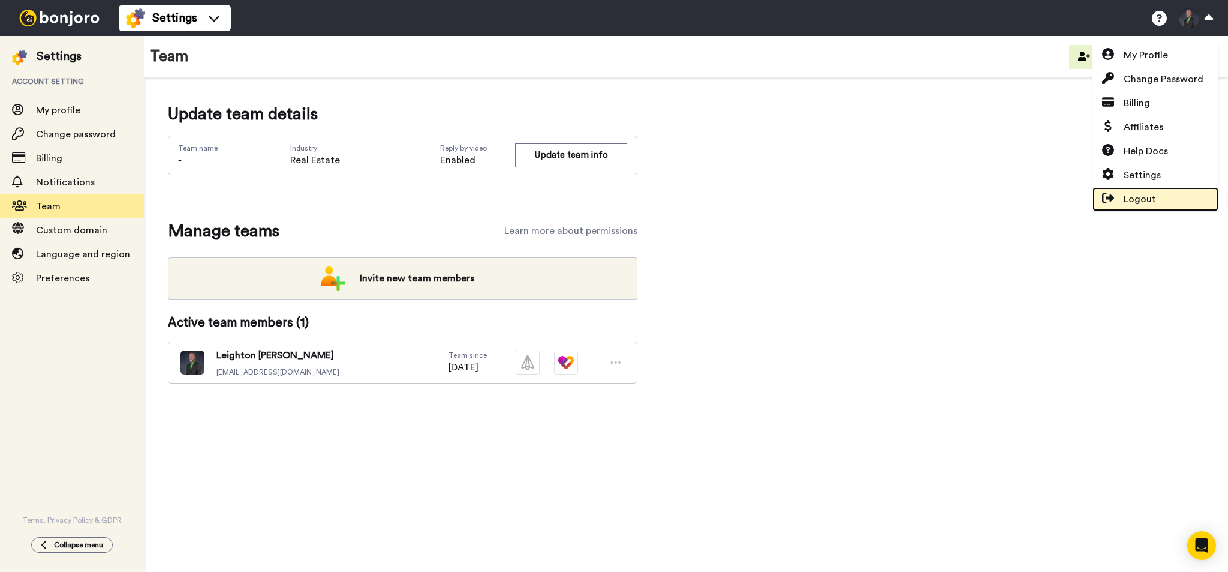
click at [1145, 200] on span "Logout" at bounding box center [1140, 199] width 32 height 14
